Goal: Submit feedback/report problem

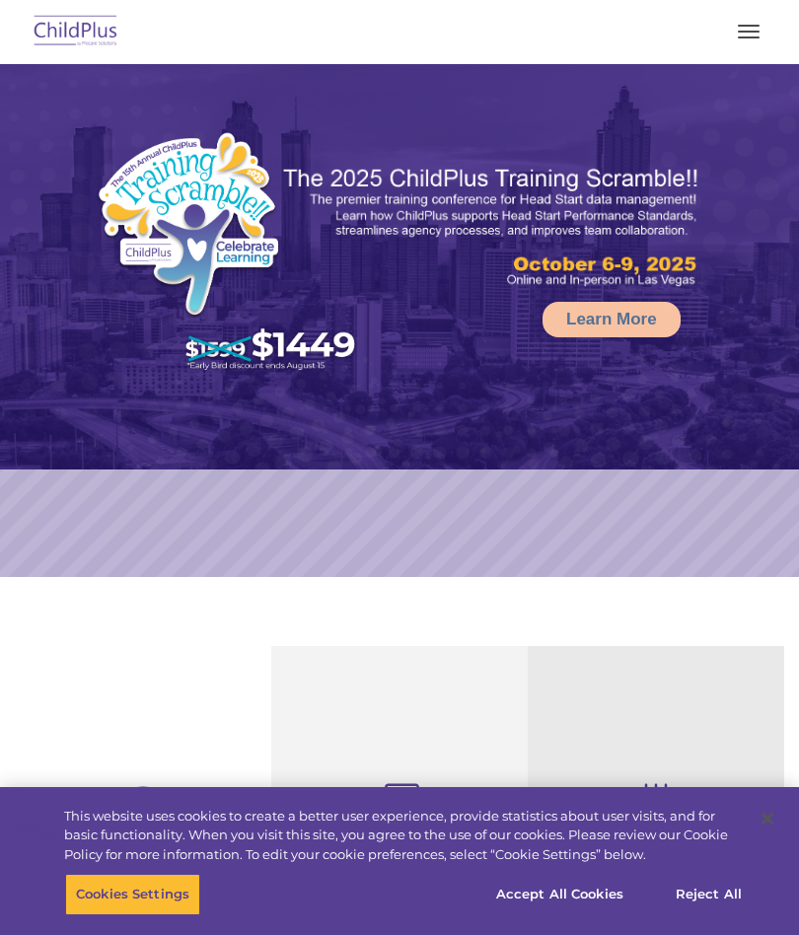
select select "MEDIUM"
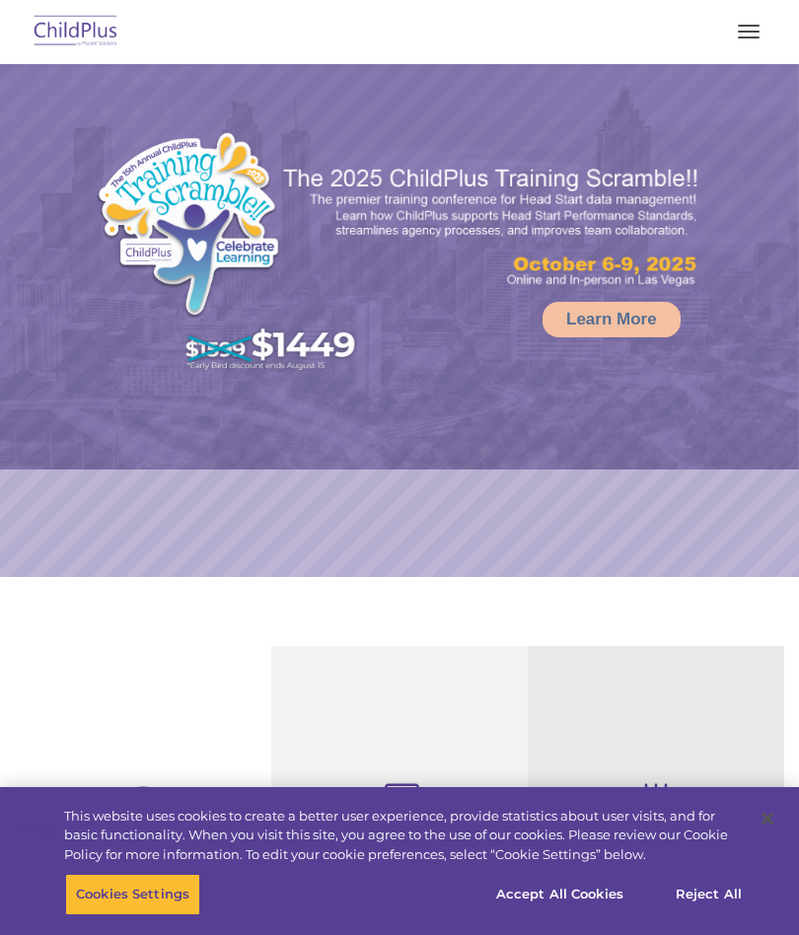
select select "MEDIUM"
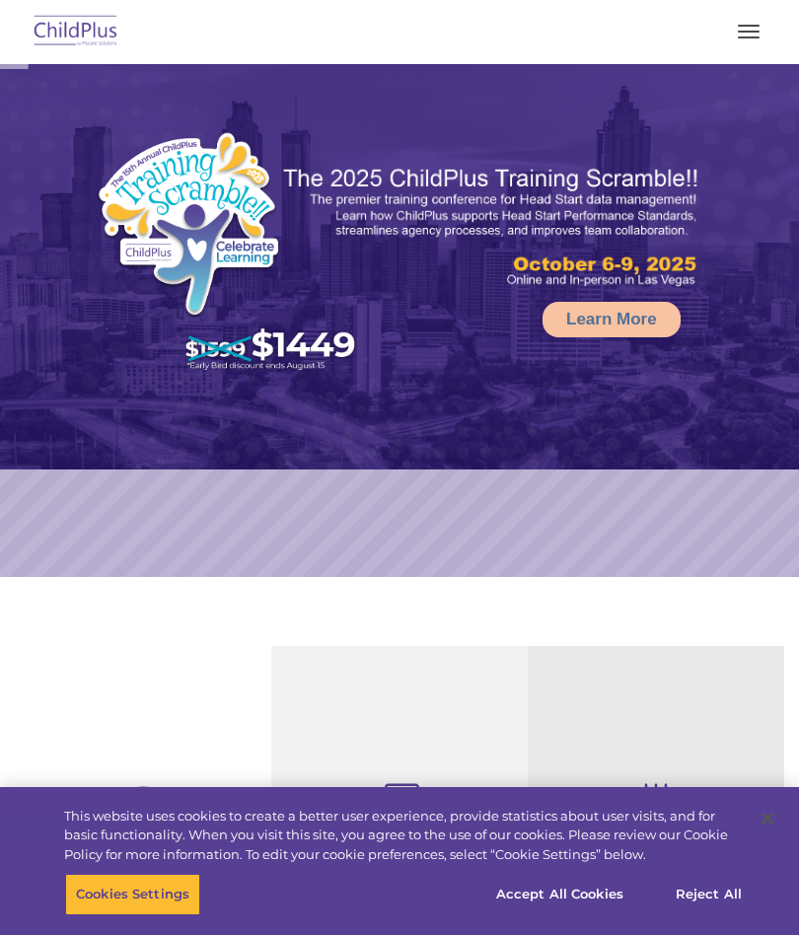
click at [746, 26] on span "button" at bounding box center [749, 26] width 22 height 2
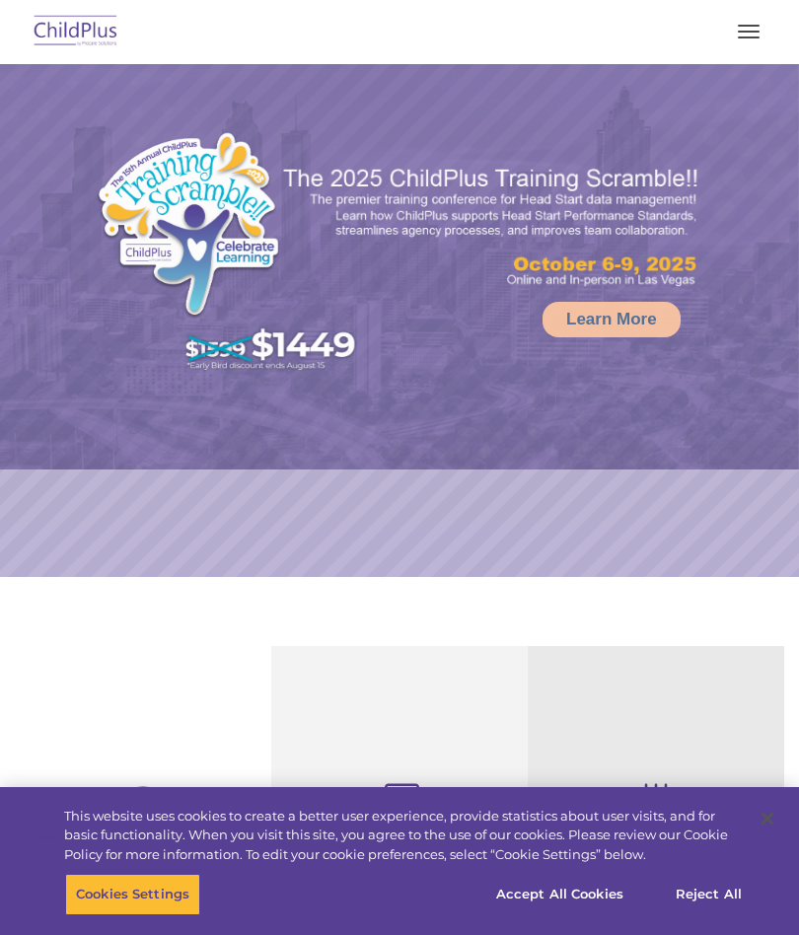
select select "MEDIUM"
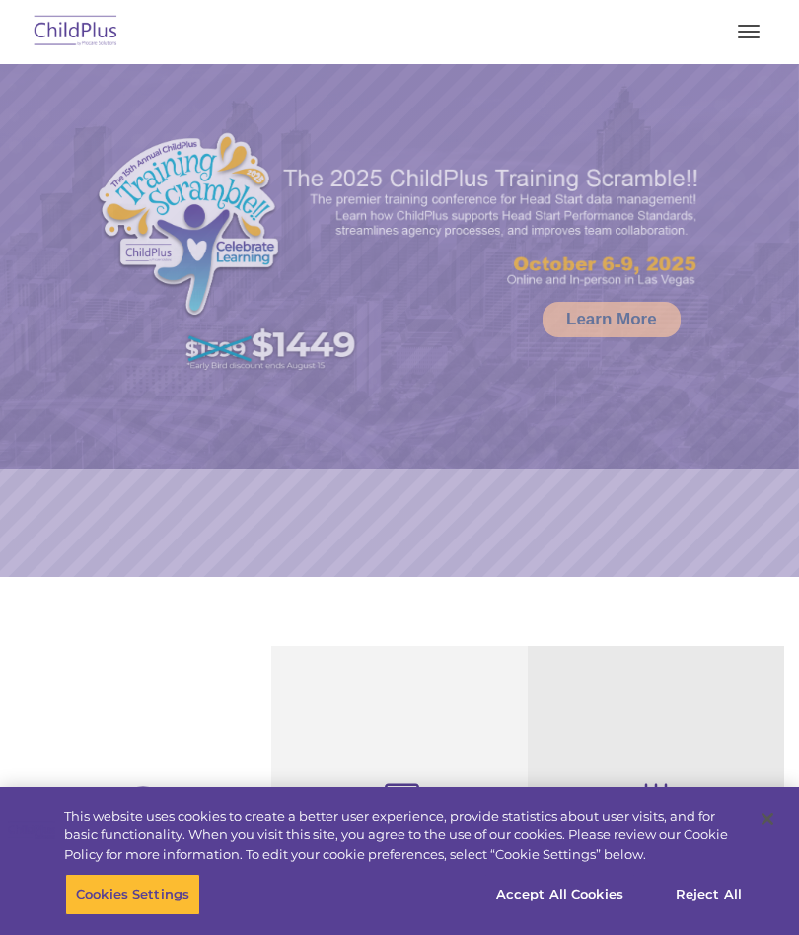
select select "MEDIUM"
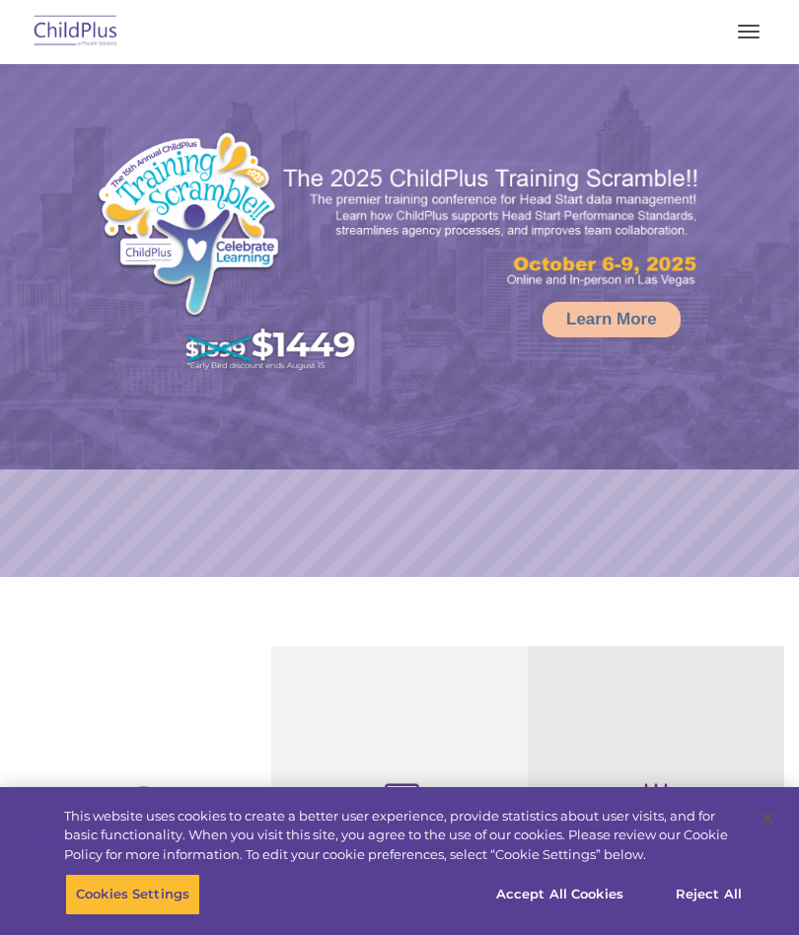
select select "MEDIUM"
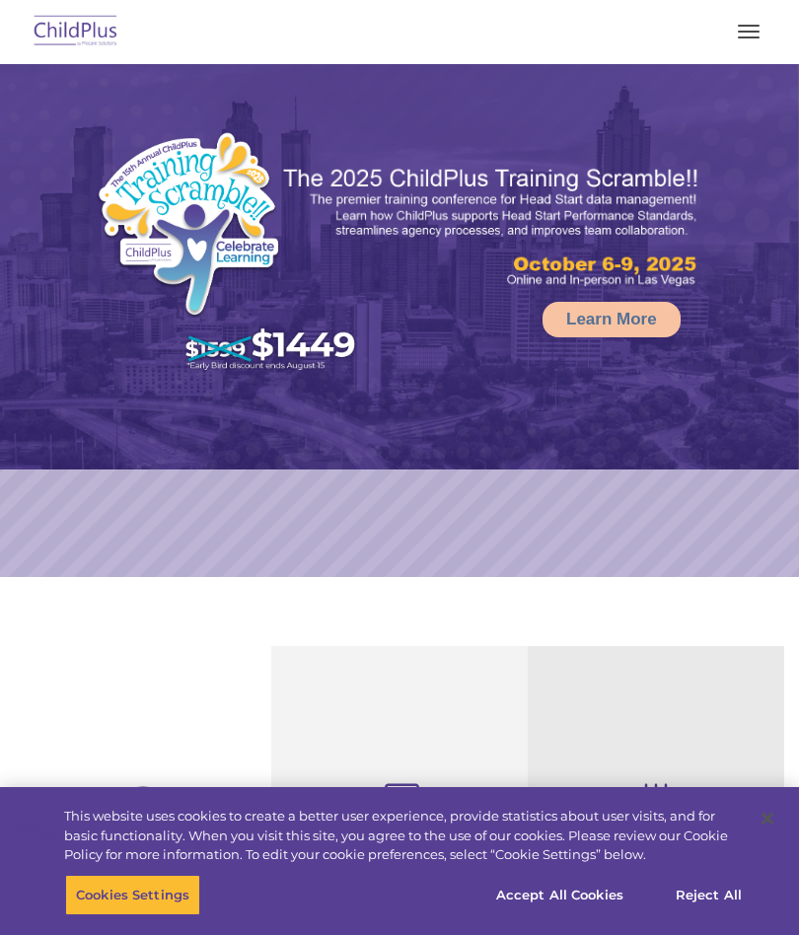
select select "MEDIUM"
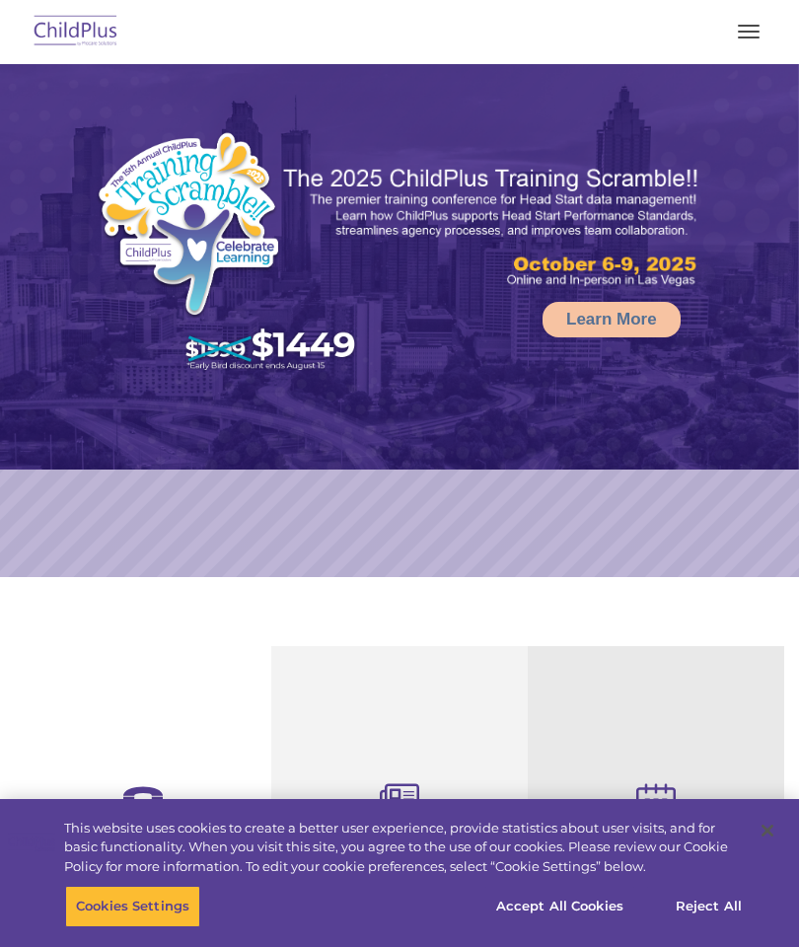
select select "MEDIUM"
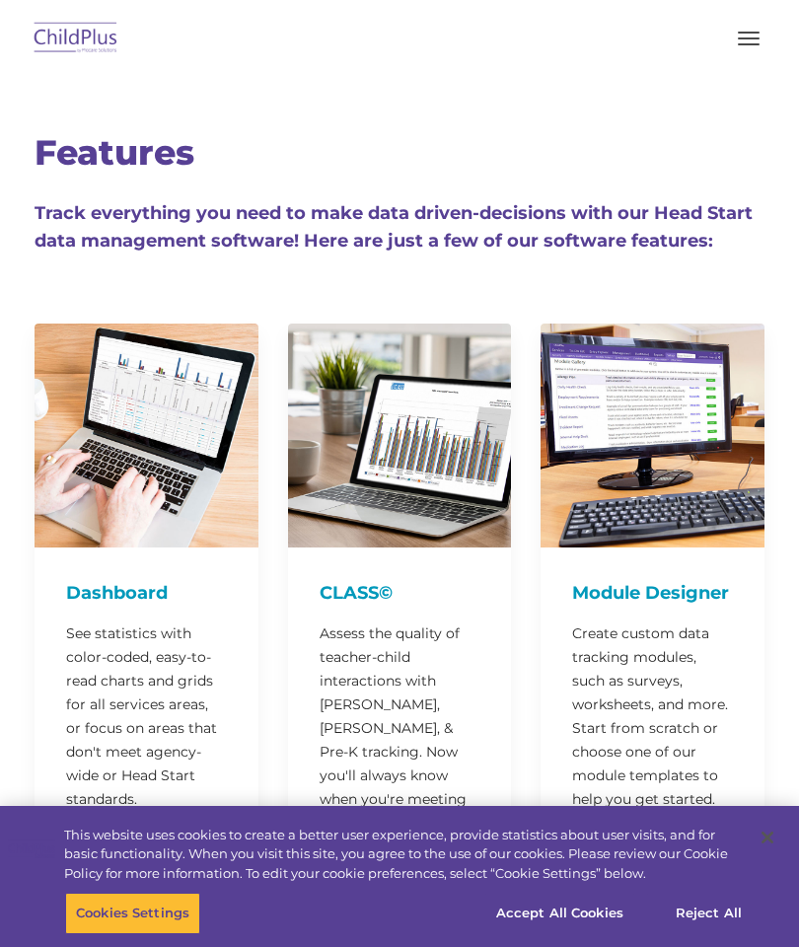
scroll to position [-3, 0]
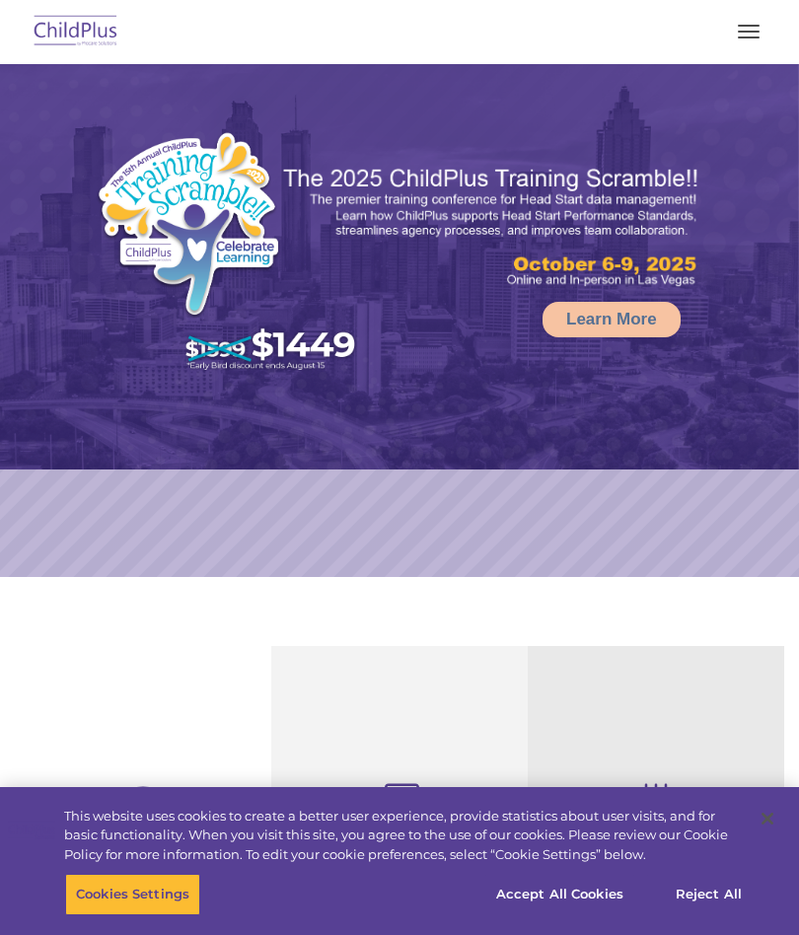
select select "MEDIUM"
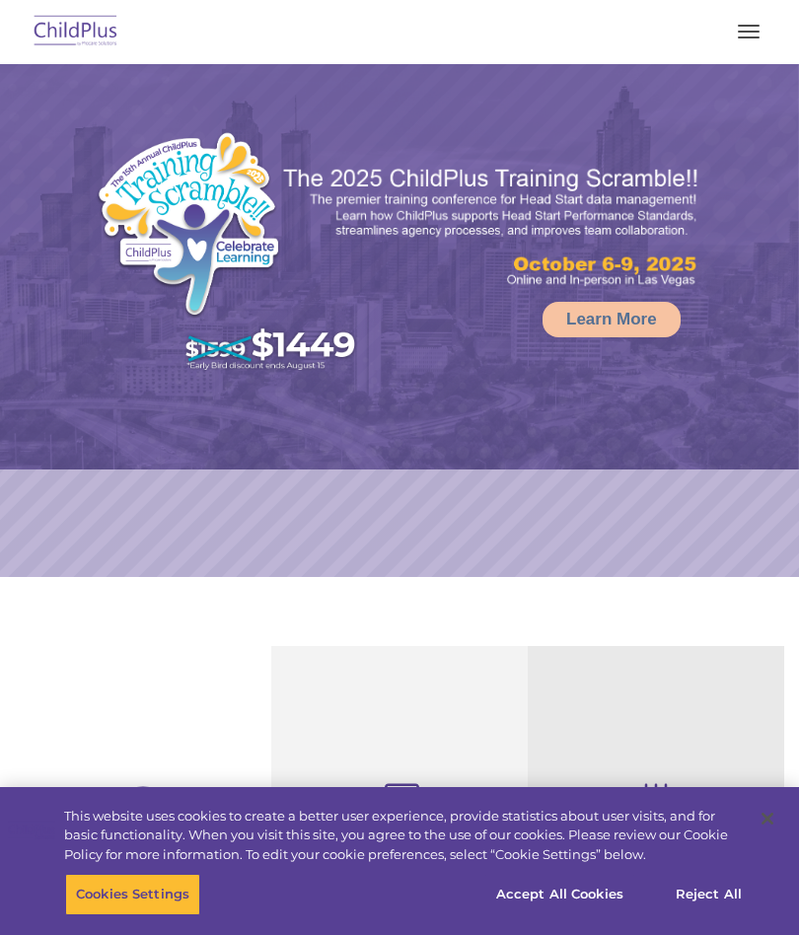
select select "MEDIUM"
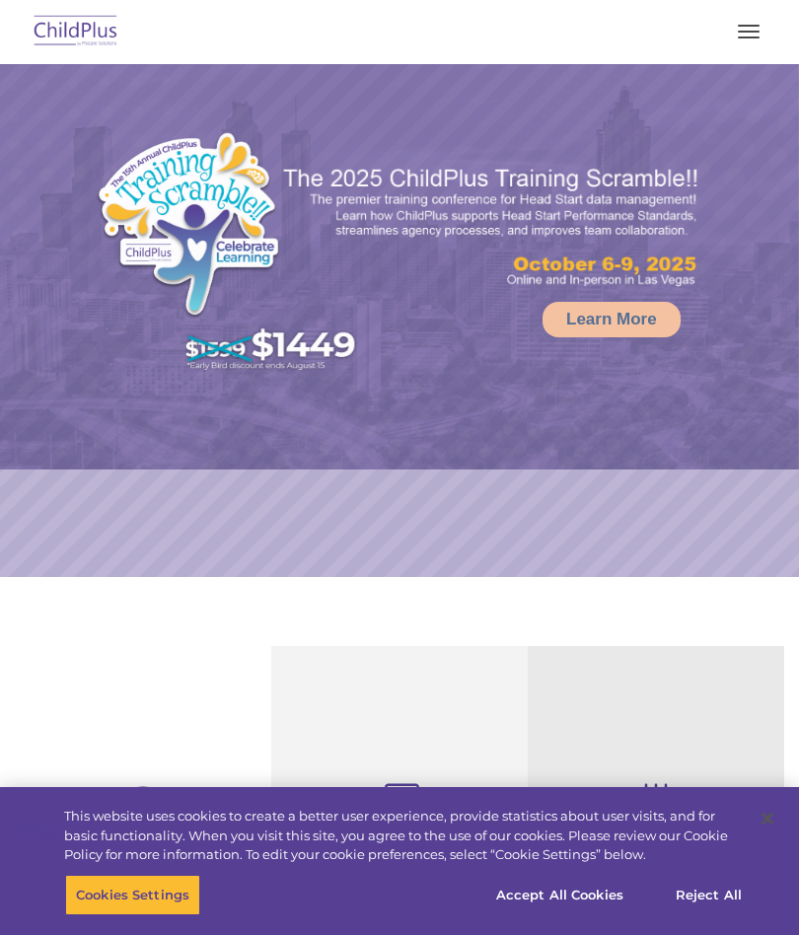
select select "MEDIUM"
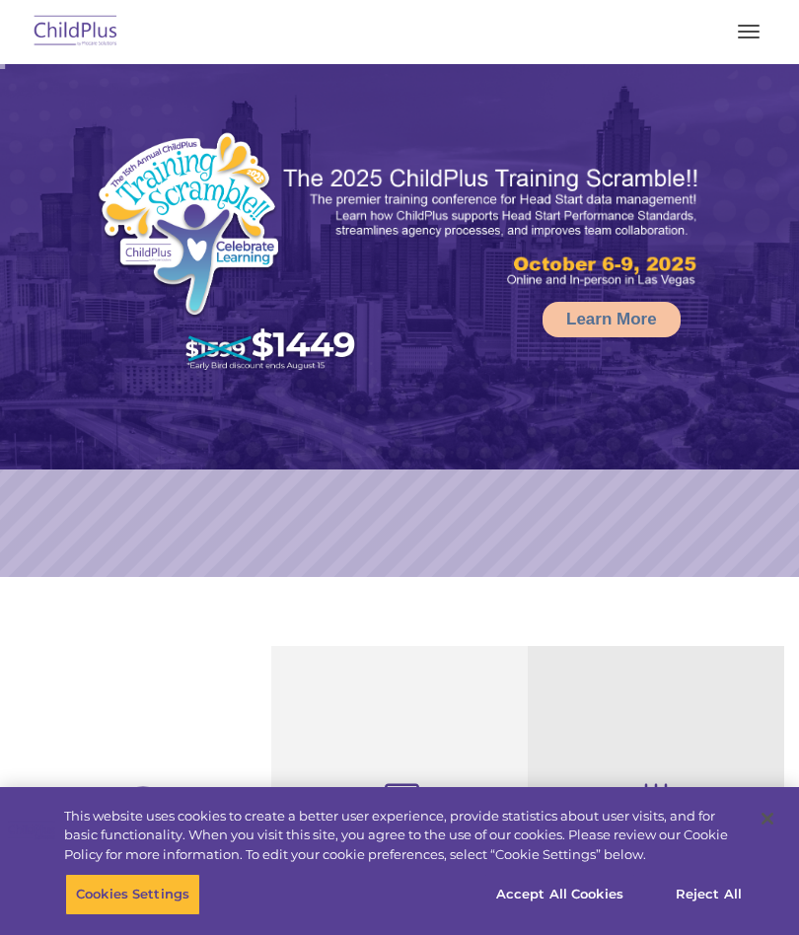
select select "MEDIUM"
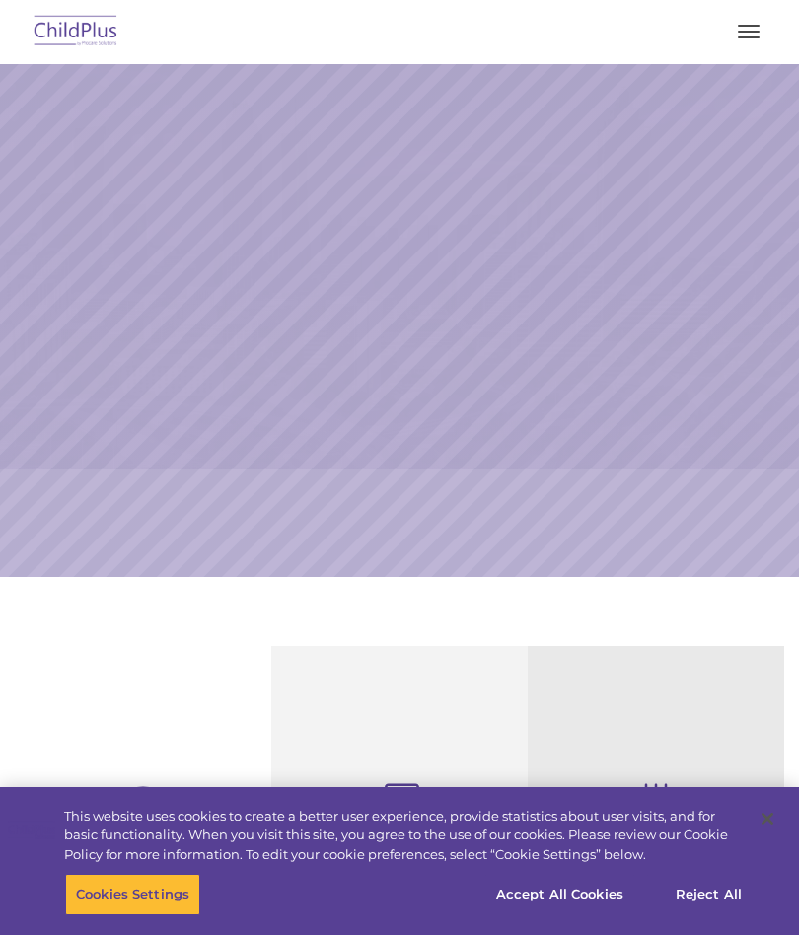
select select "MEDIUM"
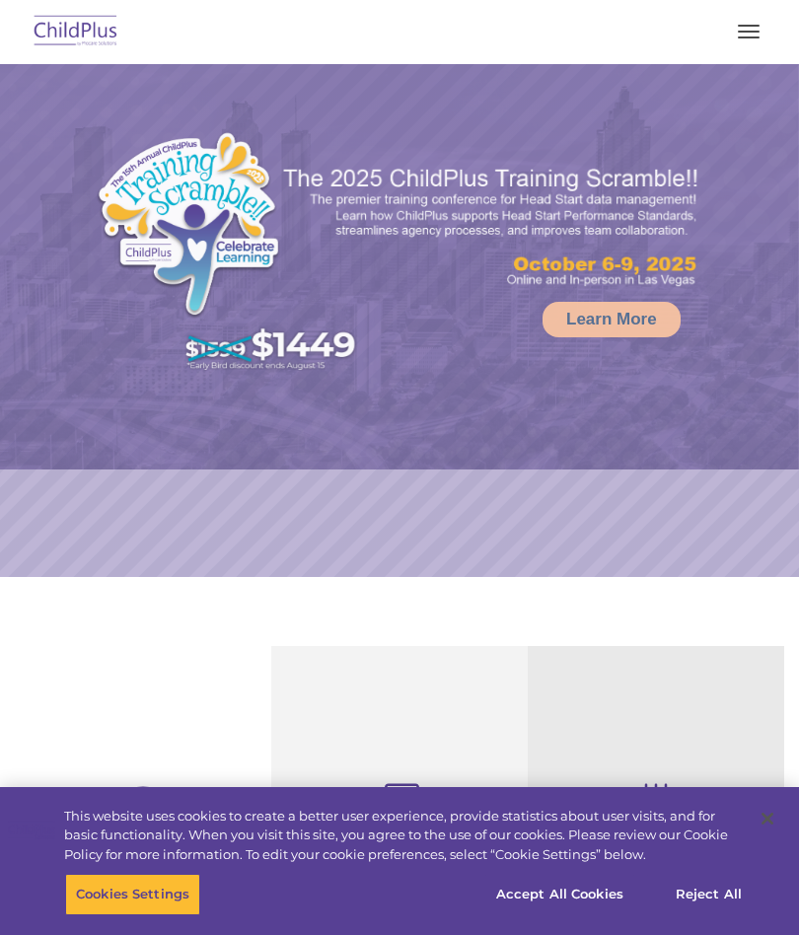
select select "MEDIUM"
